Goal: Task Accomplishment & Management: Manage account settings

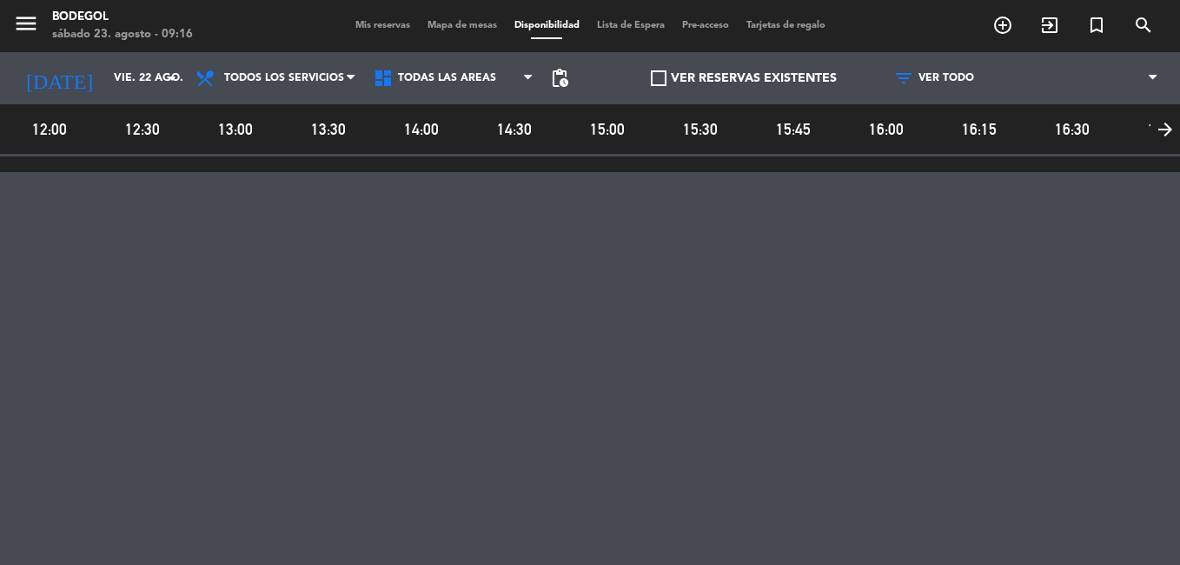
click at [367, 23] on span "Mis reservas" at bounding box center [383, 26] width 72 height 10
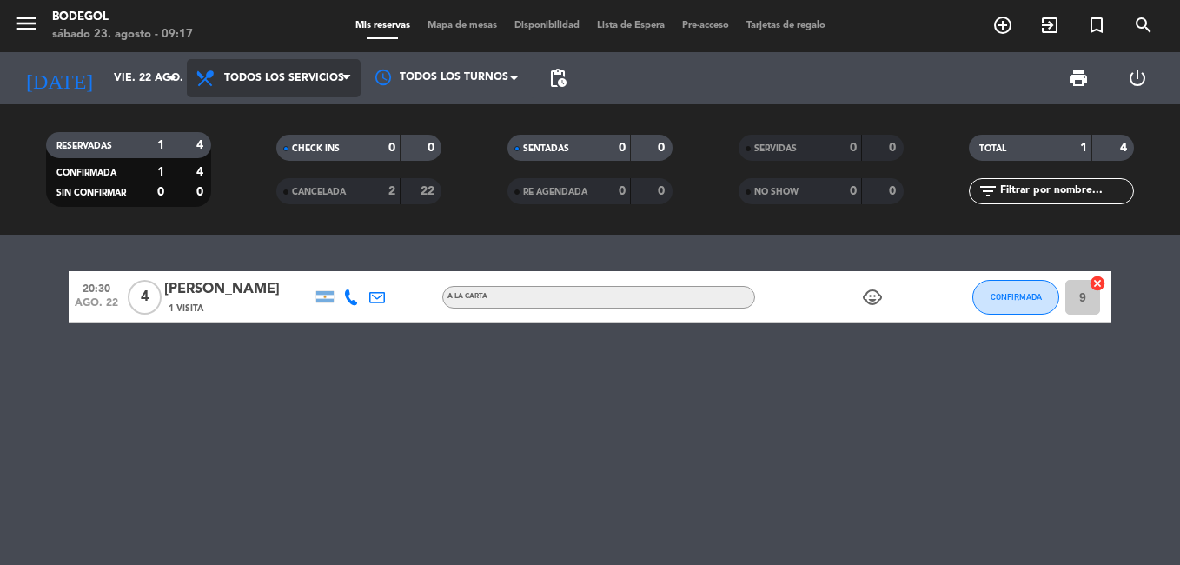
click at [339, 72] on span "Todos los servicios" at bounding box center [284, 78] width 120 height 12
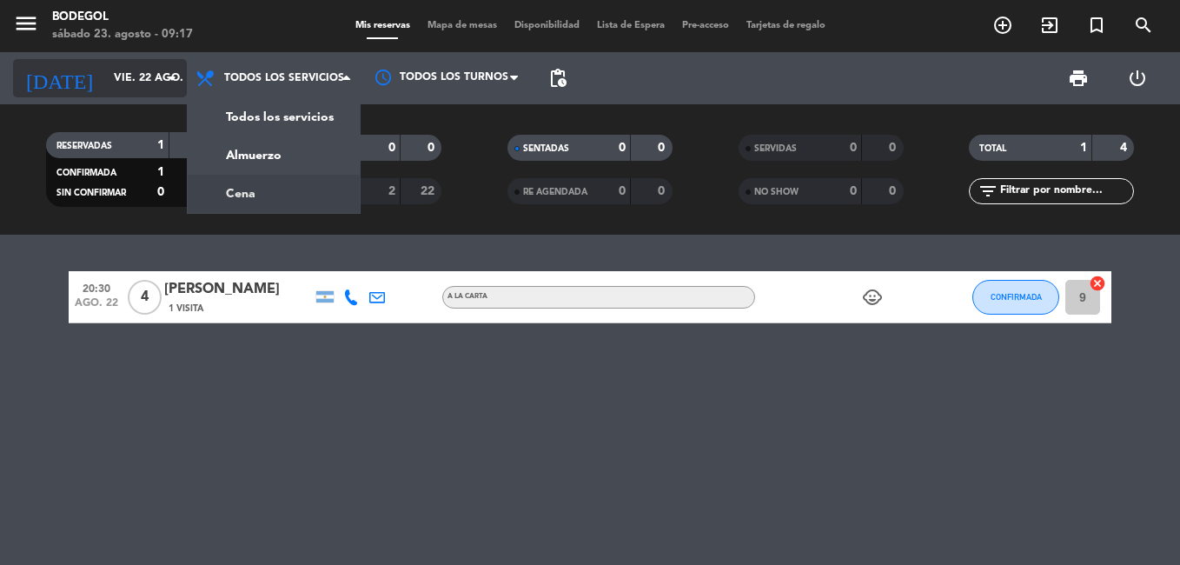
click at [111, 82] on input "vie. 22 ago." at bounding box center [178, 78] width 147 height 30
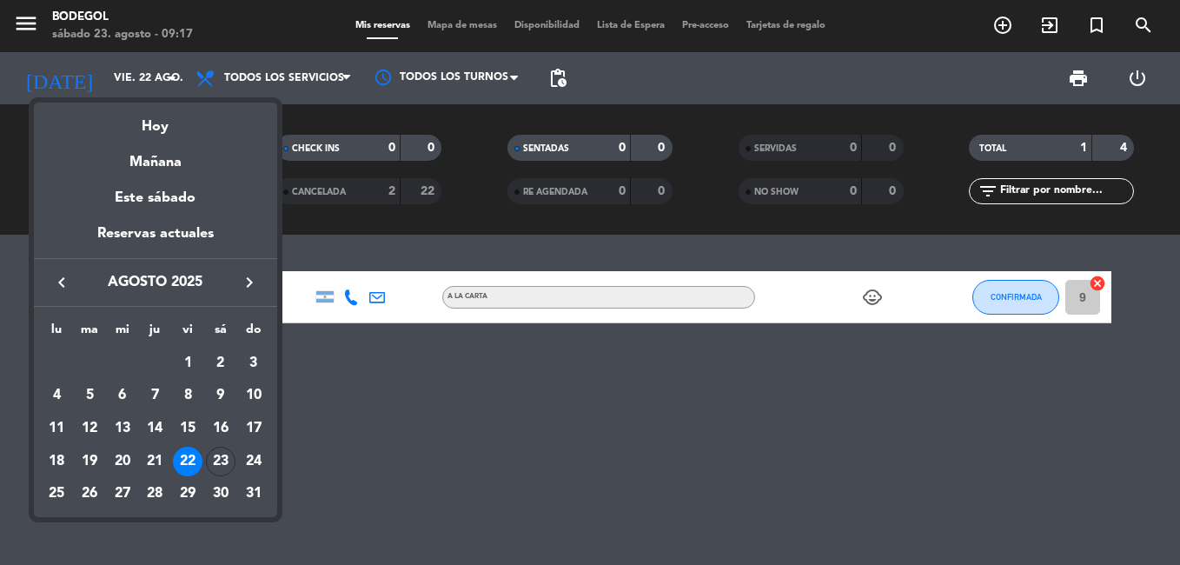
click at [136, 126] on div "Hoy" at bounding box center [155, 121] width 243 height 36
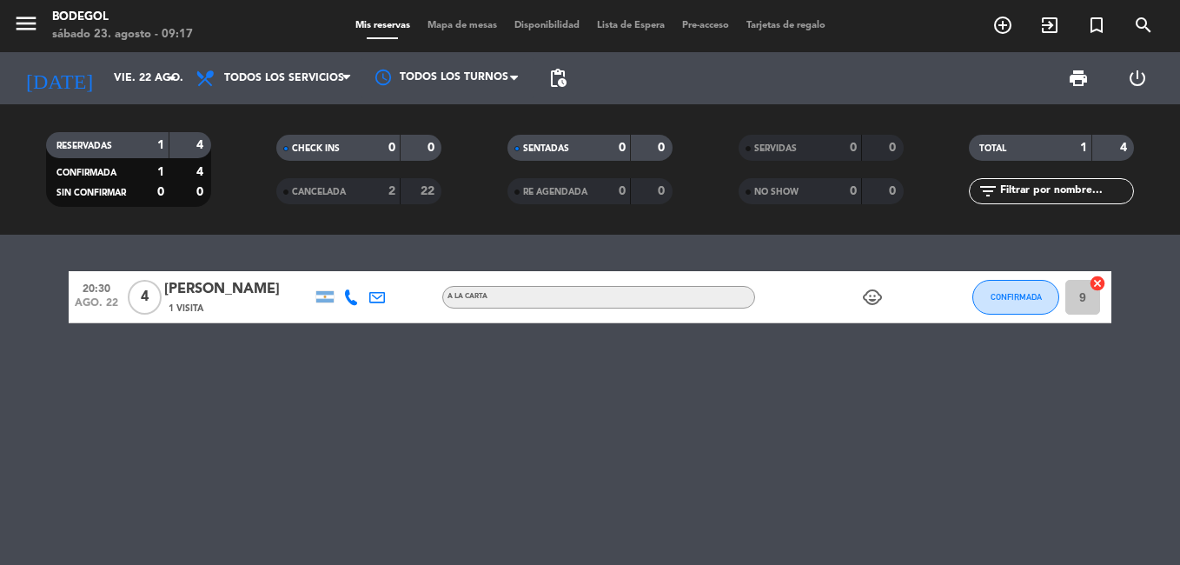
type input "sáb. 23 ago."
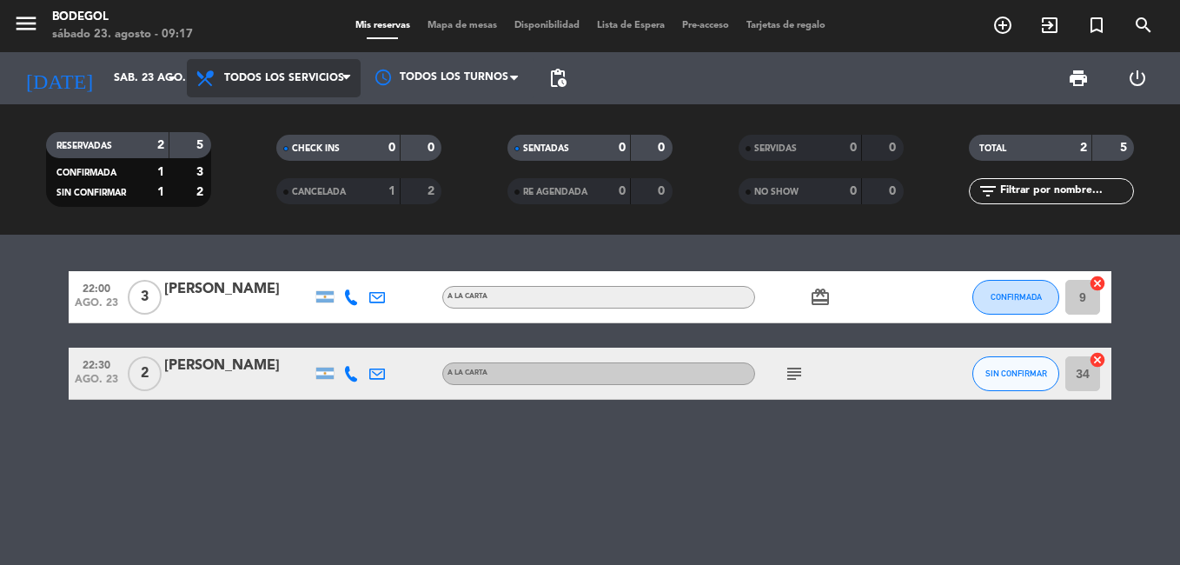
click at [261, 80] on span "Todos los servicios" at bounding box center [284, 78] width 120 height 12
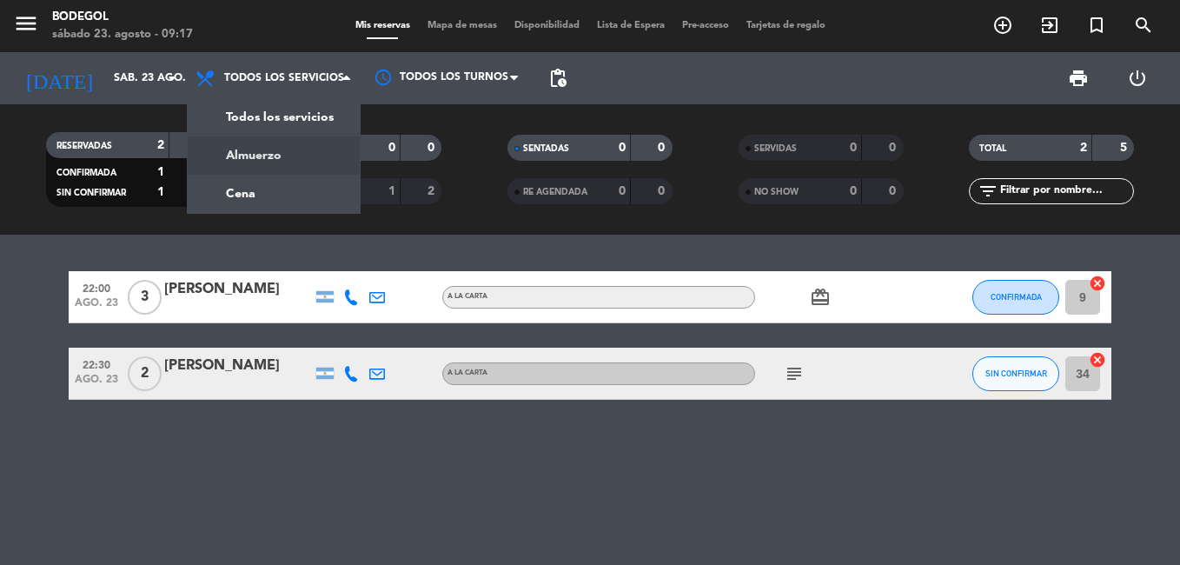
click at [283, 163] on div "menu Bodegol [DATE] 23. agosto - 09:17 Mis reservas Mapa de mesas Disponibilida…" at bounding box center [590, 117] width 1180 height 235
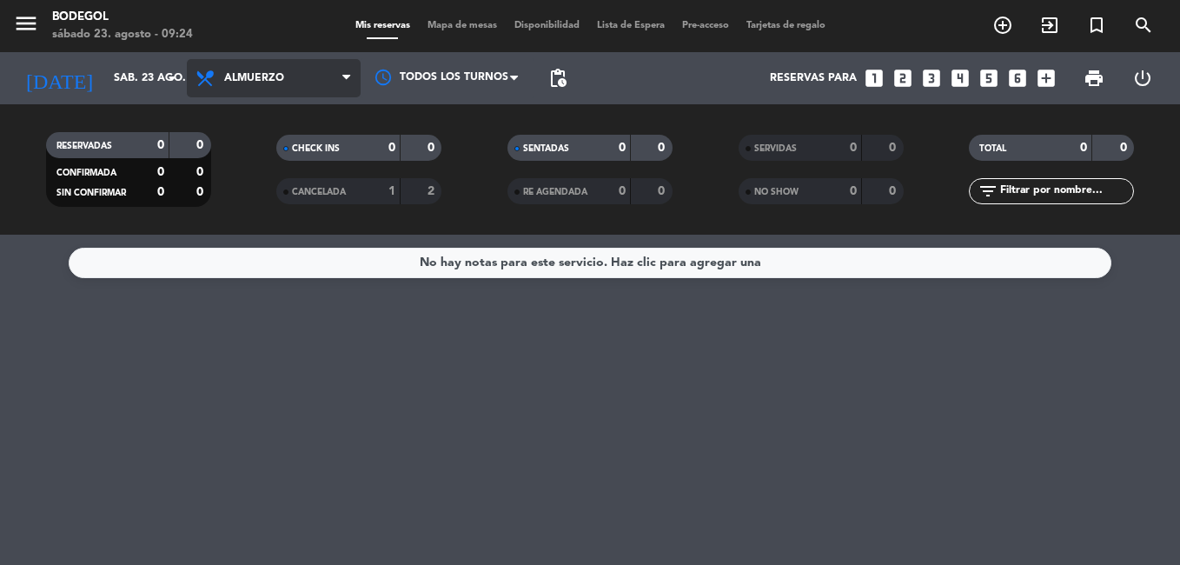
click at [266, 79] on span "Almuerzo" at bounding box center [254, 78] width 60 height 12
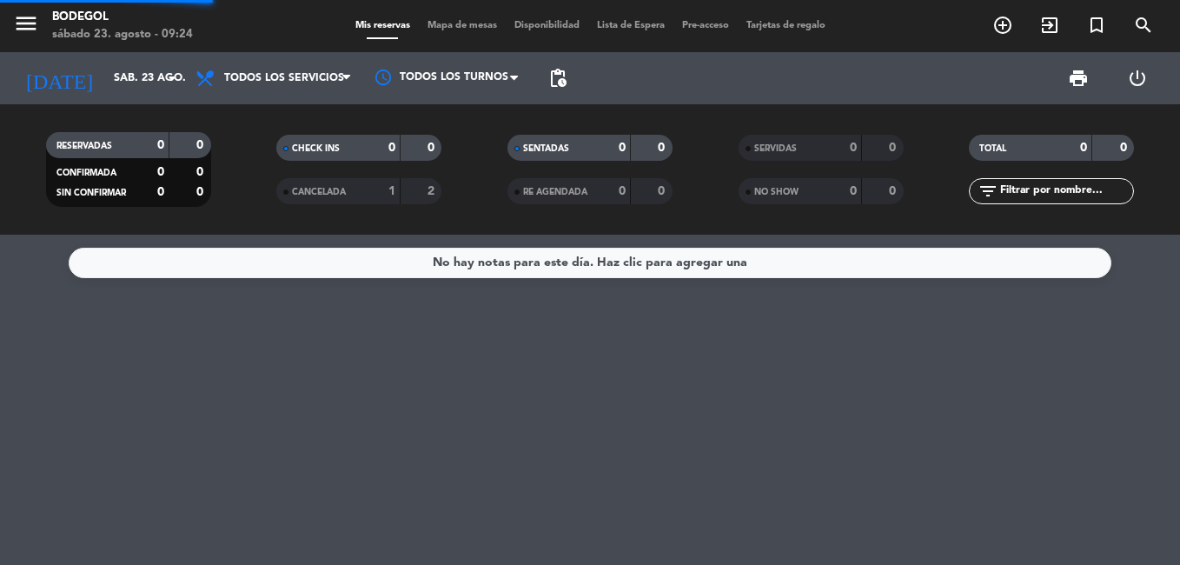
click at [255, 107] on div "menu Bodegol [DATE] 23. agosto - 09:24 Mis reservas Mapa de mesas Disponibilida…" at bounding box center [590, 117] width 1180 height 235
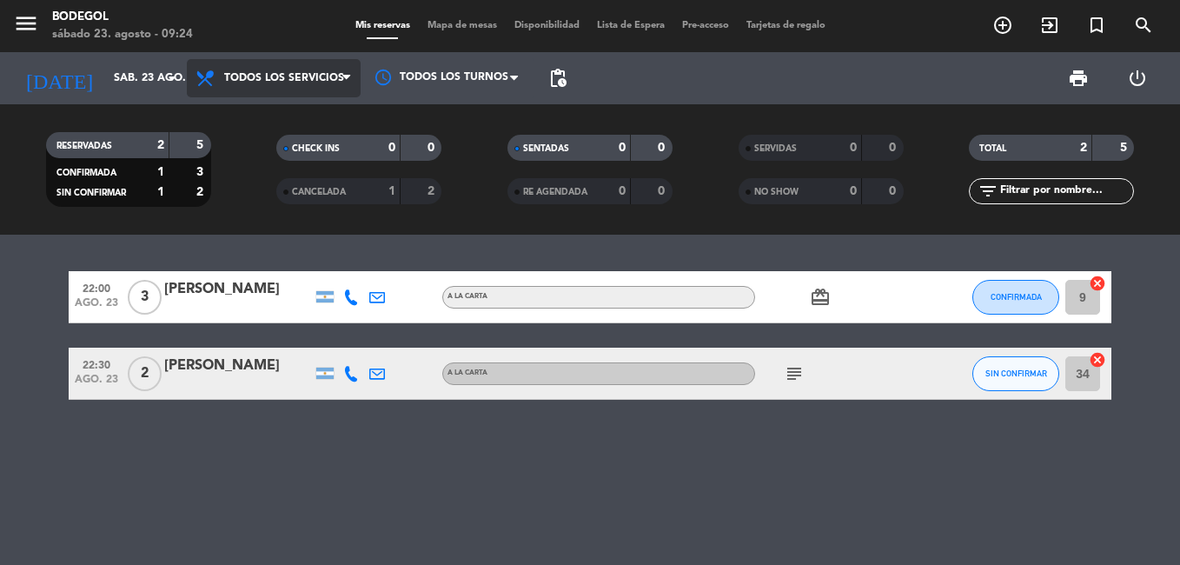
click at [321, 89] on span "Todos los servicios" at bounding box center [274, 78] width 174 height 38
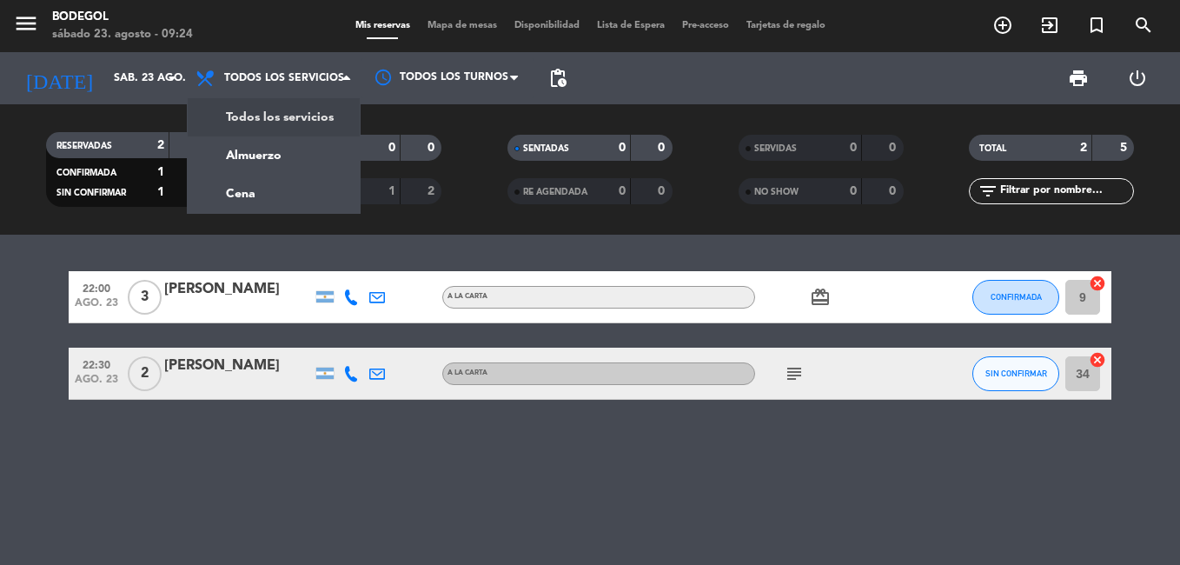
click at [294, 121] on div "menu Bodegol [DATE] 23. agosto - 09:24 Mis reservas Mapa de mesas Disponibilida…" at bounding box center [590, 117] width 1180 height 235
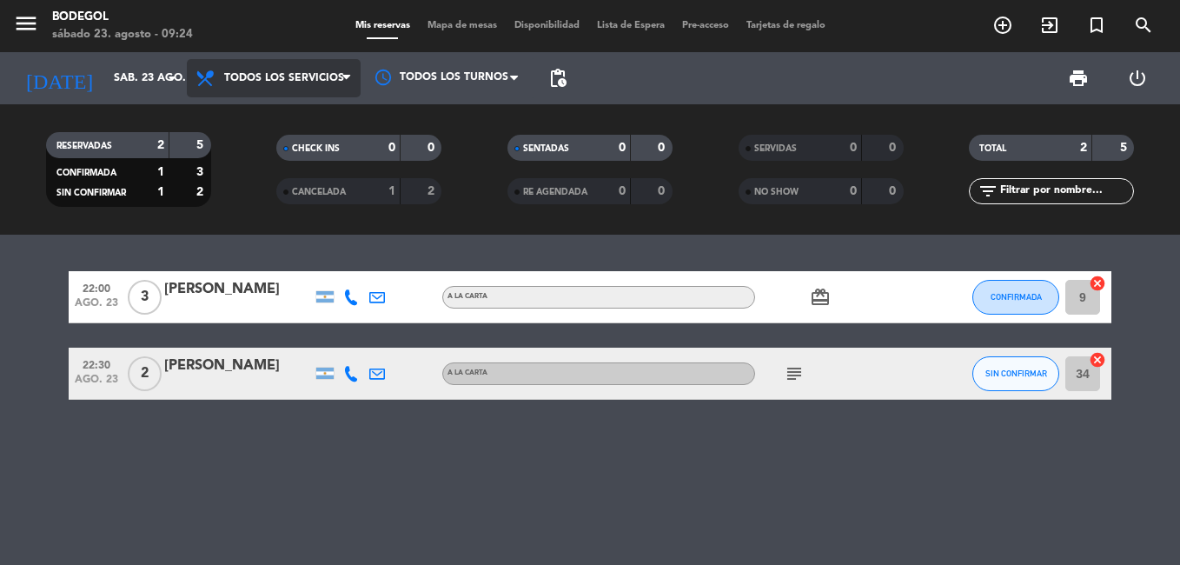
click at [316, 69] on span "Todos los servicios" at bounding box center [274, 78] width 174 height 38
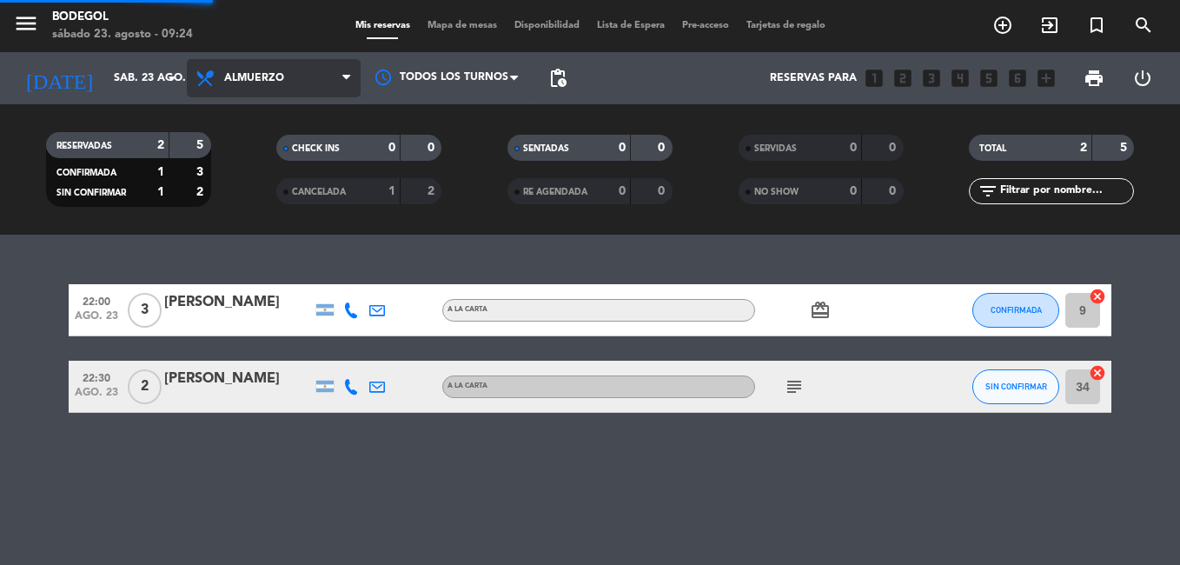
click at [295, 157] on div "menu Bodegol [DATE] 23. agosto - 09:24 Mis reservas Mapa de mesas Disponibilida…" at bounding box center [590, 117] width 1180 height 235
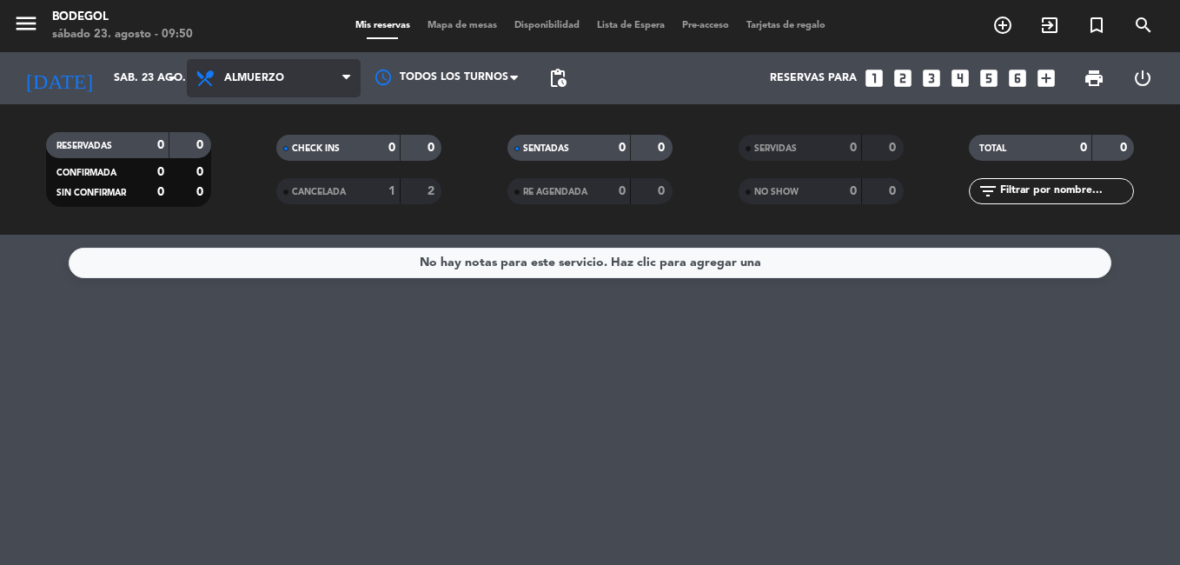
click at [340, 75] on span "Almuerzo" at bounding box center [274, 78] width 174 height 38
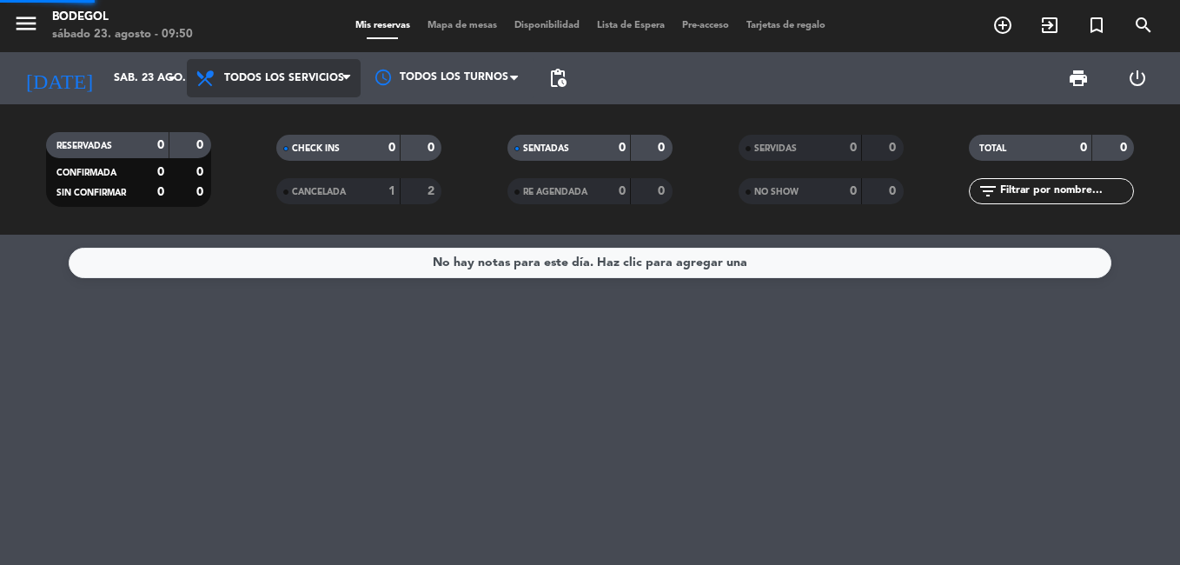
click at [307, 120] on div "menu Bodegol [DATE] 23. agosto - 09:50 Mis reservas Mapa de mesas Disponibilida…" at bounding box center [590, 117] width 1180 height 235
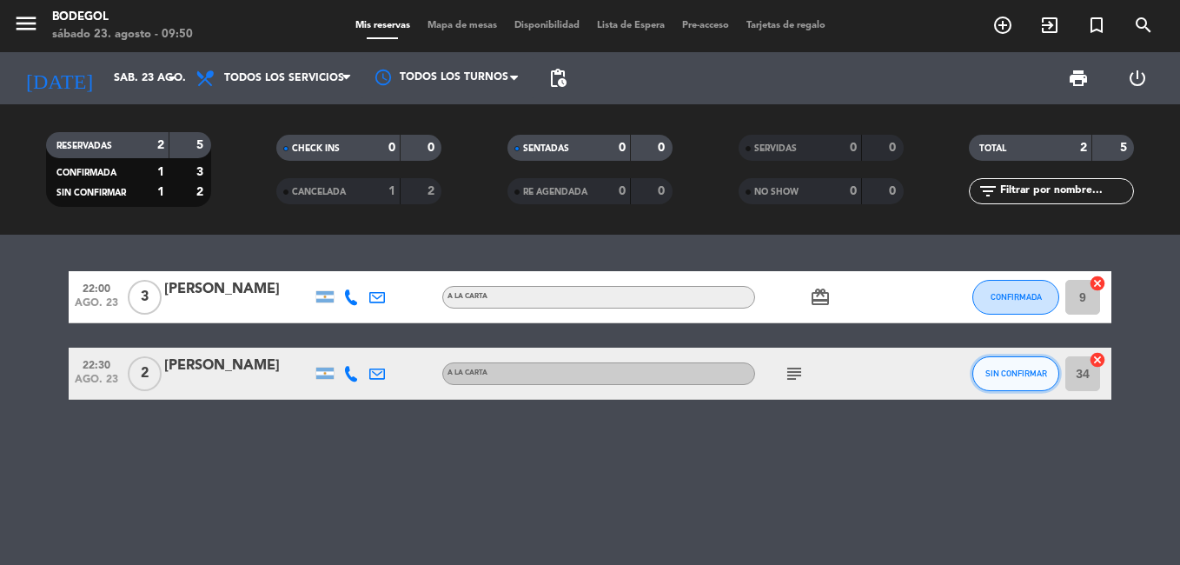
click at [1016, 378] on span "SIN CONFIRMAR" at bounding box center [1016, 373] width 62 height 10
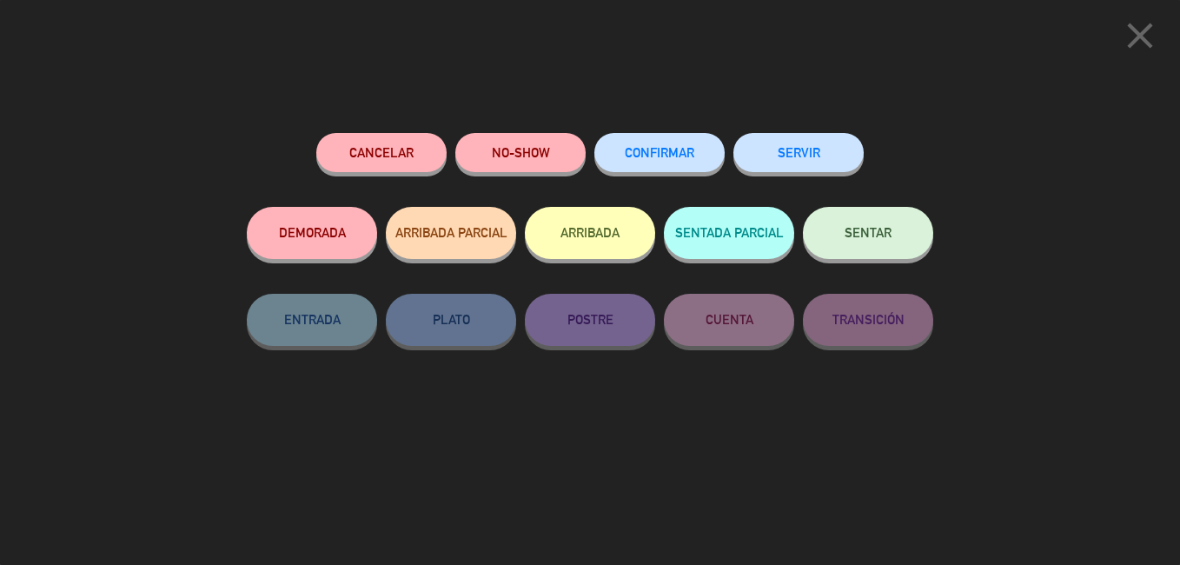
click at [637, 157] on span "CONFIRMAR" at bounding box center [660, 152] width 70 height 15
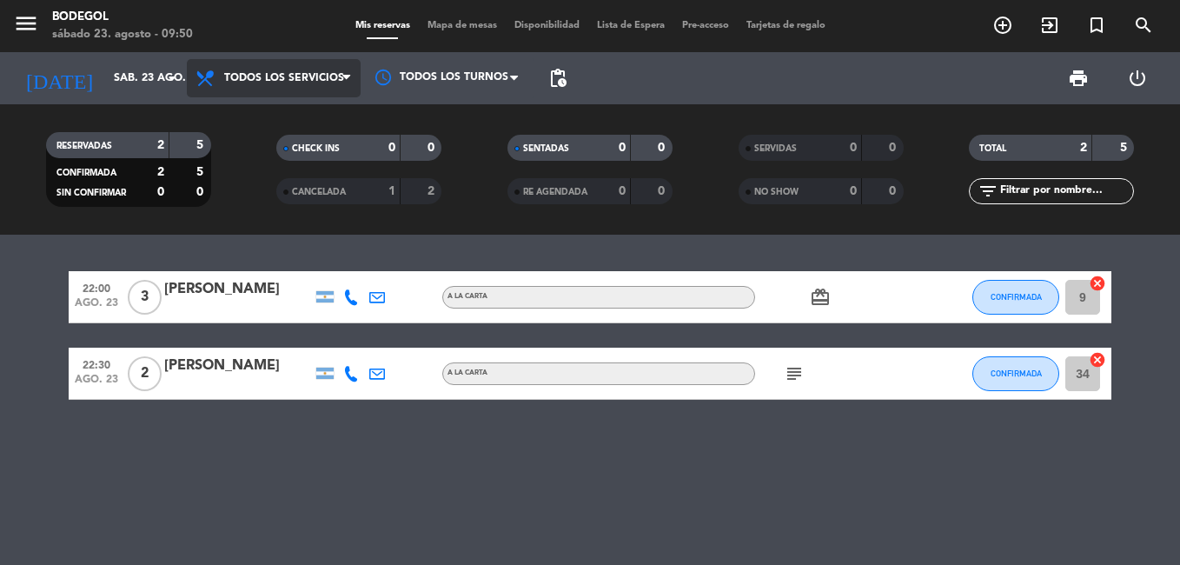
click at [304, 76] on span "Todos los servicios" at bounding box center [284, 78] width 120 height 12
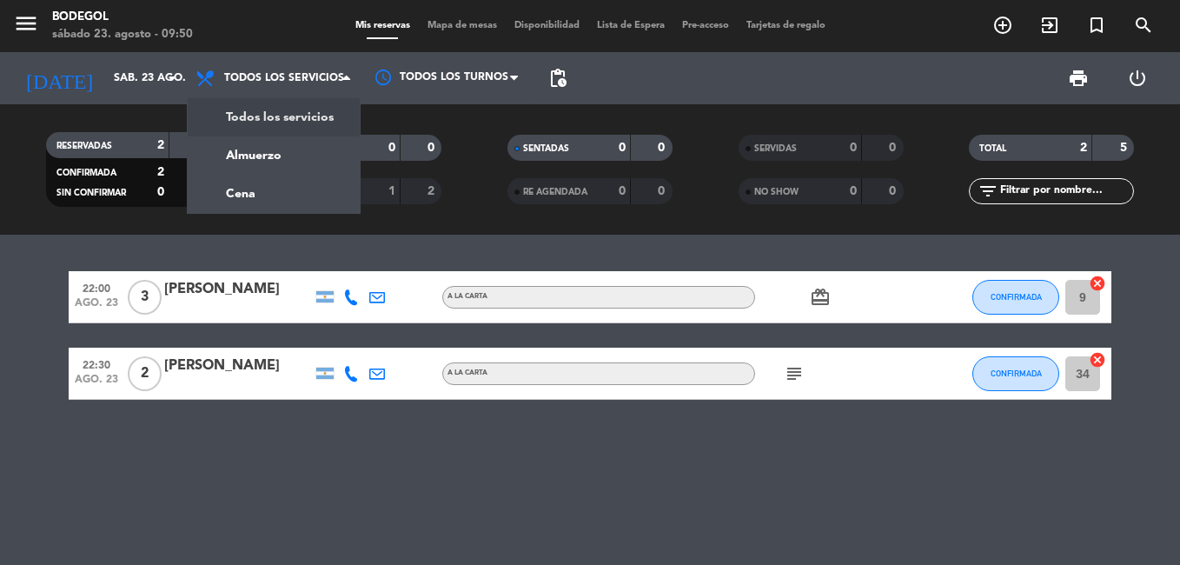
click at [295, 113] on div "menu Bodegol [DATE] 23. agosto - 09:50 Mis reservas Mapa de mesas Disponibilida…" at bounding box center [590, 117] width 1180 height 235
